Goal: Information Seeking & Learning: Learn about a topic

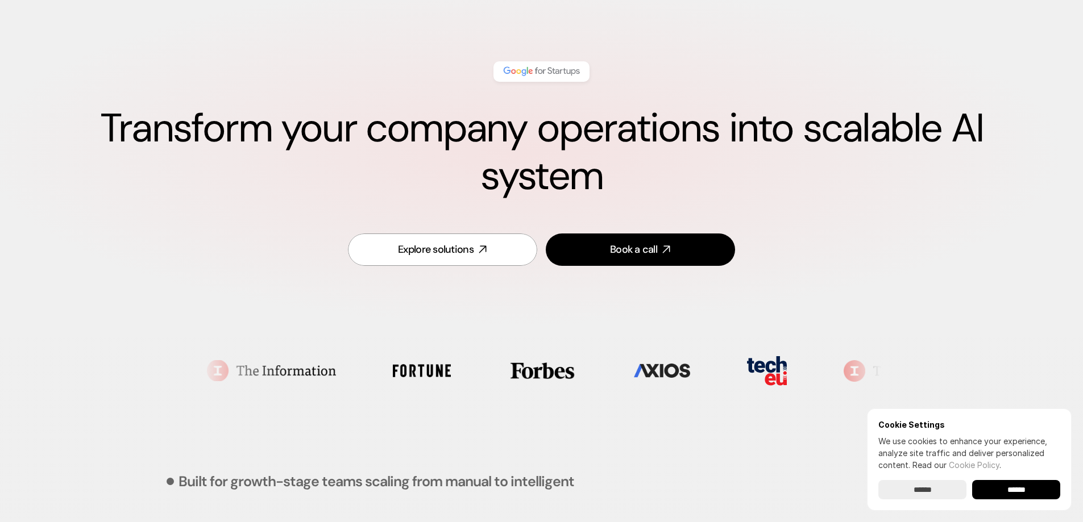
scroll to position [57, 0]
drag, startPoint x: 1024, startPoint y: 490, endPoint x: 996, endPoint y: 487, distance: 27.5
click at [1023, 490] on input "******" at bounding box center [1016, 489] width 88 height 19
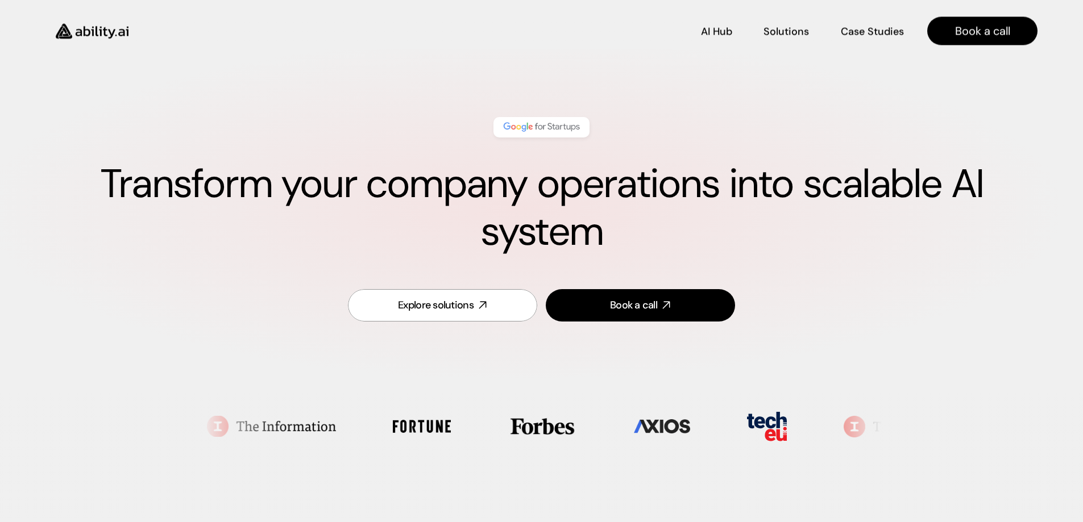
scroll to position [0, 0]
click at [779, 28] on p "Solutions" at bounding box center [785, 30] width 43 height 14
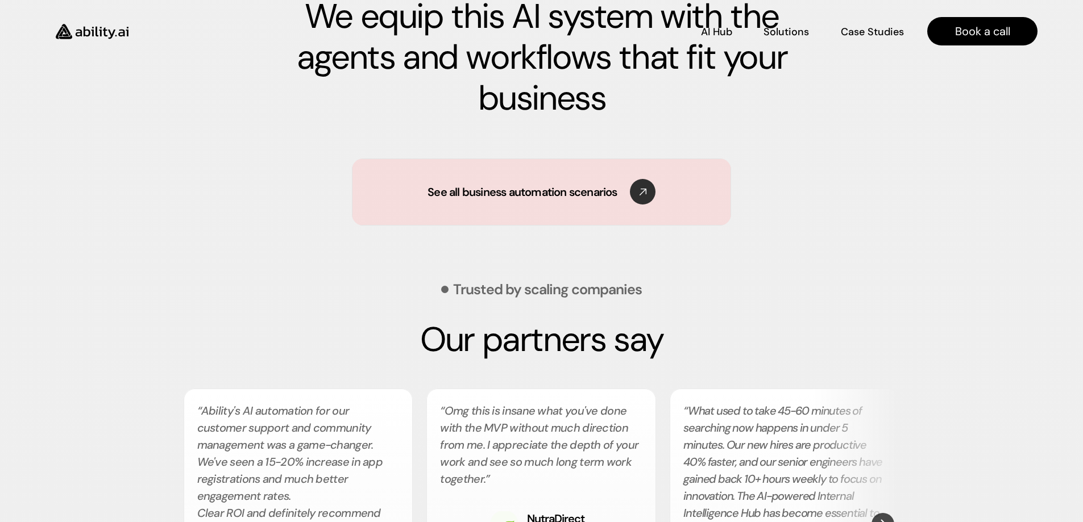
scroll to position [1723, 0]
click at [646, 191] on use at bounding box center [640, 192] width 36 height 36
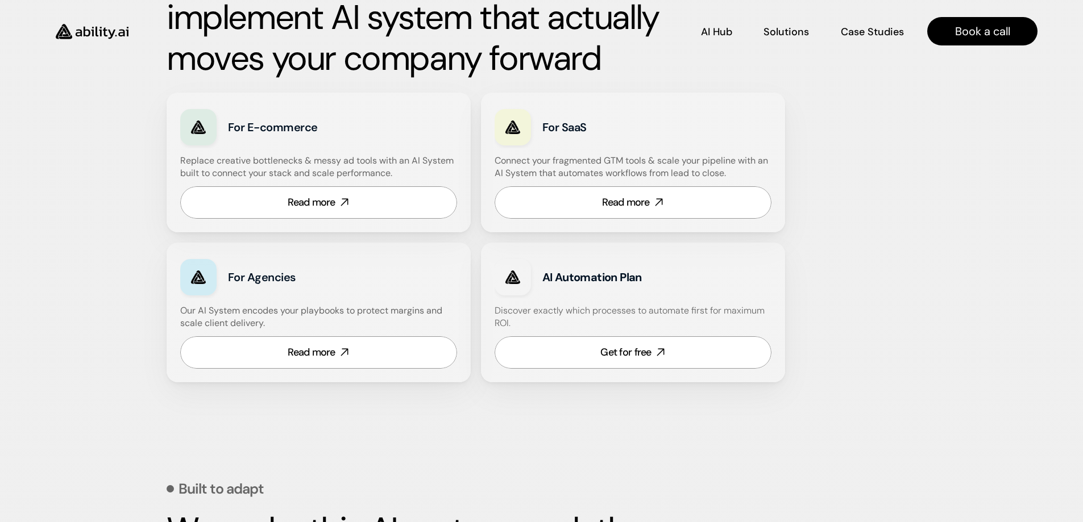
scroll to position [643, 0]
click at [589, 280] on strong "AI Automation Plan" at bounding box center [591, 278] width 99 height 15
click at [637, 203] on div "Read more" at bounding box center [626, 203] width 48 height 14
